Goal: Task Accomplishment & Management: Manage account settings

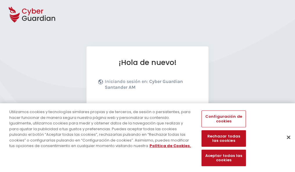
scroll to position [71, 0]
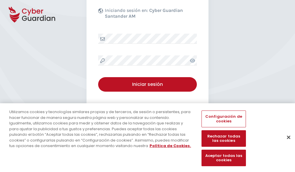
click at [285, 143] on button "Cerrar" at bounding box center [288, 137] width 13 height 13
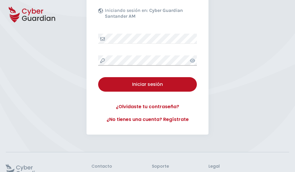
scroll to position [113, 0]
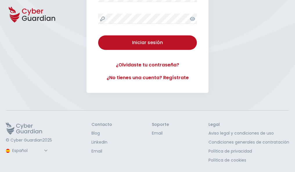
click at [98, 35] on button "Iniciar sesión" at bounding box center [147, 42] width 99 height 14
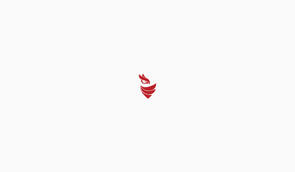
scroll to position [0, 0]
select select "Português (BR)"
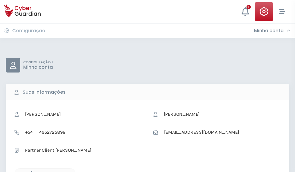
click at [30, 171] on icon "button" at bounding box center [30, 173] width 5 height 5
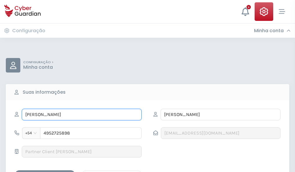
click at [81, 115] on input "MARGARITA" at bounding box center [82, 115] width 120 height 12
type input "M"
type input "Ulises"
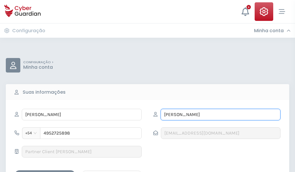
click at [220, 115] on input "MONTESINOS" at bounding box center [220, 115] width 120 height 12
type input "M"
type input "Hernando"
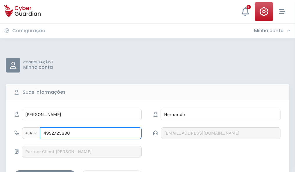
click at [91, 133] on input "4952725898" at bounding box center [90, 133] width 101 height 12
type input "4"
type input "4824008827"
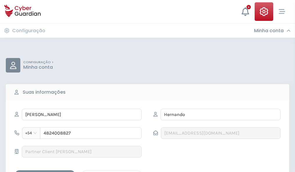
click at [45, 172] on div "Salvar alterações" at bounding box center [45, 175] width 52 height 7
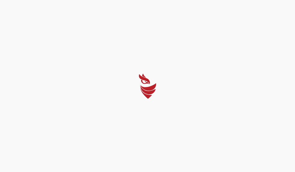
select select "Português (BR)"
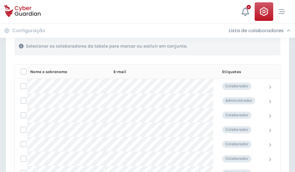
scroll to position [248, 0]
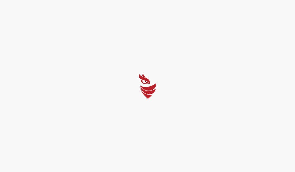
select select "Português (BR)"
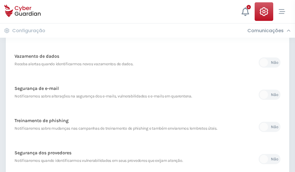
scroll to position [305, 0]
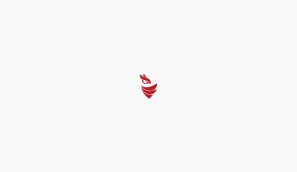
select select "Português (BR)"
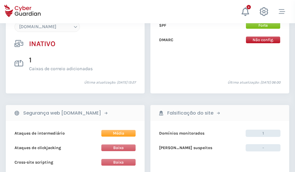
scroll to position [546, 0]
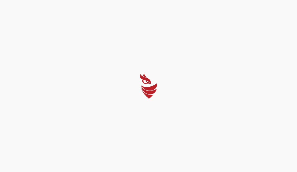
select select "Português (BR)"
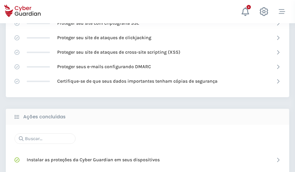
scroll to position [386, 0]
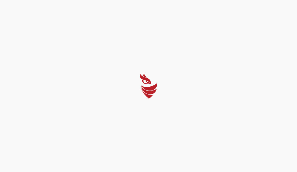
select select "Português (BR)"
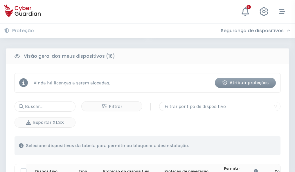
scroll to position [512, 0]
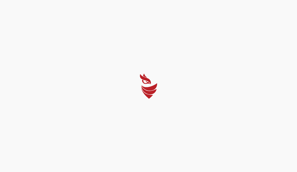
select select "Português (BR)"
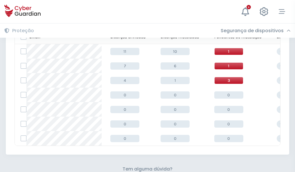
scroll to position [255, 0]
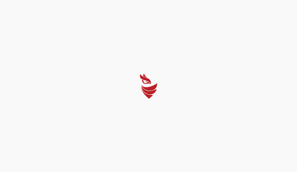
select select "Português (BR)"
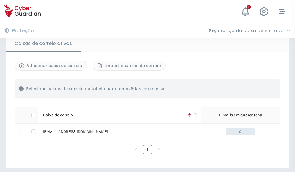
scroll to position [478, 0]
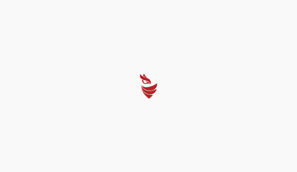
select select "Português (BR)"
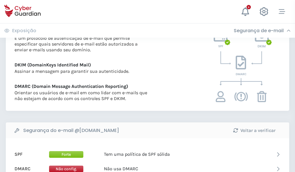
scroll to position [313, 0]
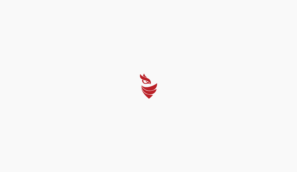
select select "Português (BR)"
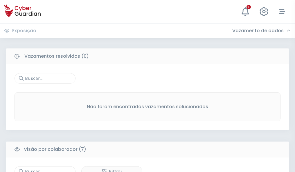
scroll to position [480, 0]
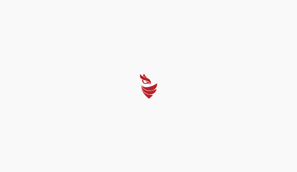
select select "Português (BR)"
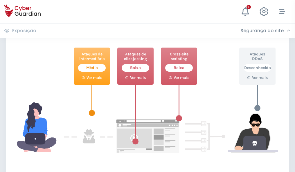
scroll to position [316, 0]
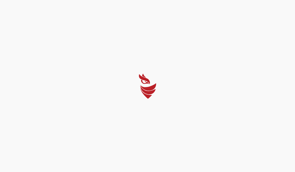
select select "Português (BR)"
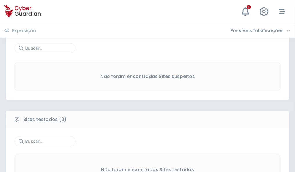
scroll to position [303, 0]
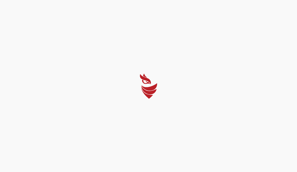
select select "Português (BR)"
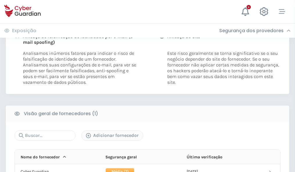
scroll to position [295, 0]
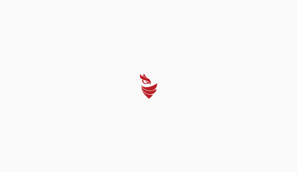
select select "Português (BR)"
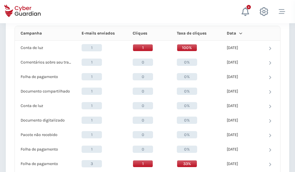
scroll to position [520, 0]
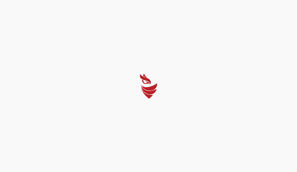
select select "Português (BR)"
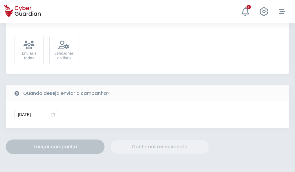
scroll to position [212, 0]
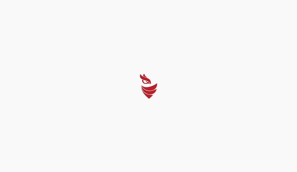
select select "Português (BR)"
